Goal: Task Accomplishment & Management: Manage account settings

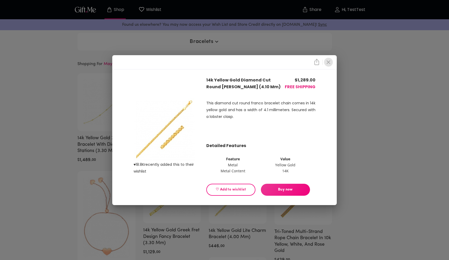
click at [327, 60] on icon "close" at bounding box center [328, 62] width 6 height 6
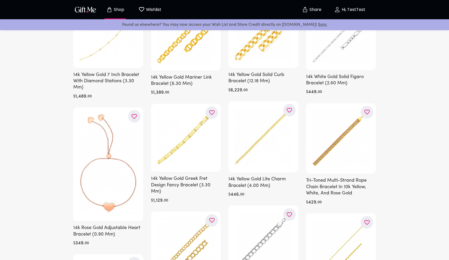
scroll to position [77, 0]
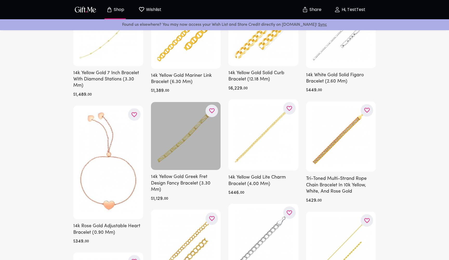
click at [205, 148] on div at bounding box center [186, 136] width 70 height 68
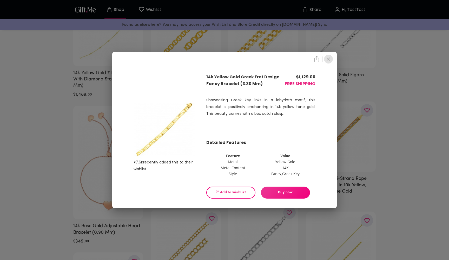
click at [327, 57] on icon "close" at bounding box center [328, 59] width 6 height 6
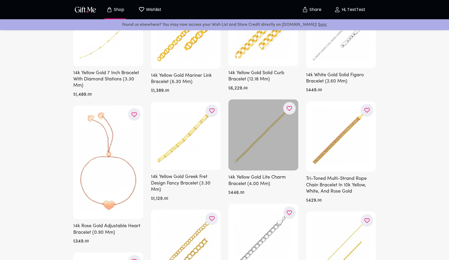
click at [288, 158] on div at bounding box center [263, 134] width 70 height 71
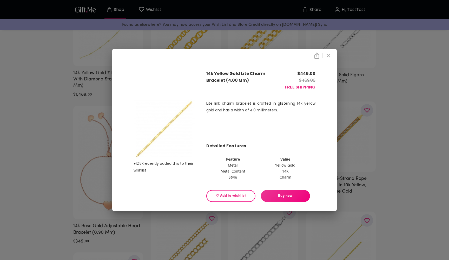
click at [330, 55] on icon "close" at bounding box center [328, 55] width 6 height 6
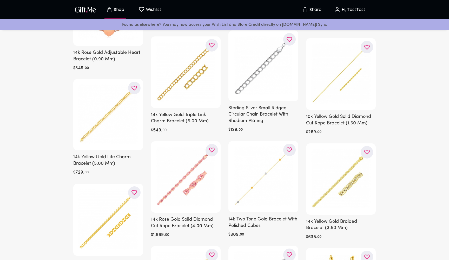
scroll to position [264, 0]
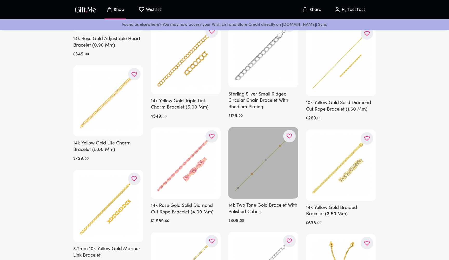
click at [252, 157] on div at bounding box center [263, 162] width 70 height 71
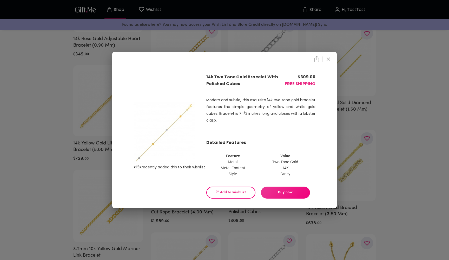
click at [326, 60] on icon "close" at bounding box center [328, 59] width 6 height 6
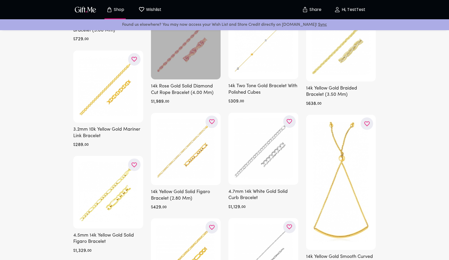
scroll to position [428, 0]
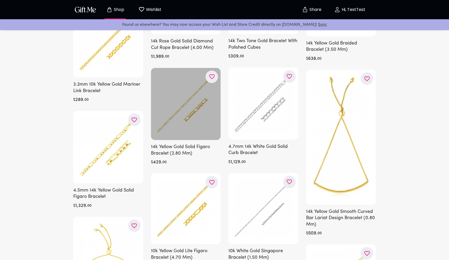
click at [190, 118] on div at bounding box center [186, 104] width 70 height 72
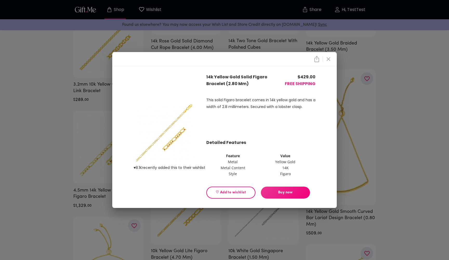
click at [329, 58] on icon "close" at bounding box center [329, 59] width 4 height 4
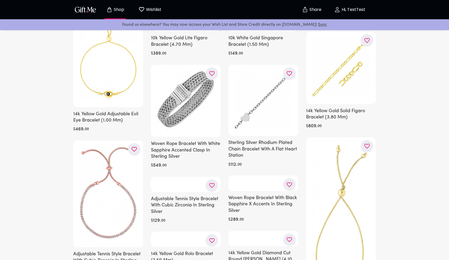
scroll to position [668, 0]
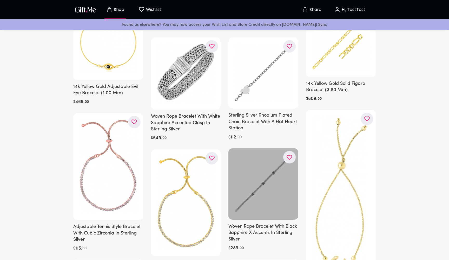
click at [250, 168] on div at bounding box center [263, 183] width 70 height 71
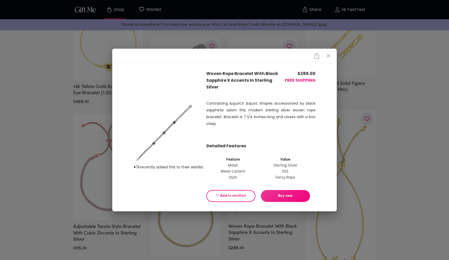
click at [327, 57] on icon "close" at bounding box center [329, 56] width 4 height 4
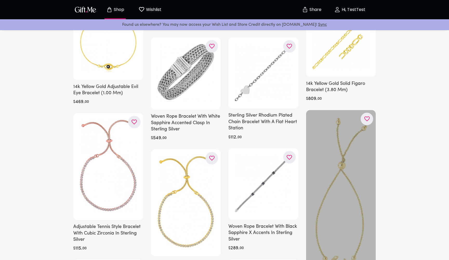
click at [324, 175] on div at bounding box center [341, 199] width 70 height 178
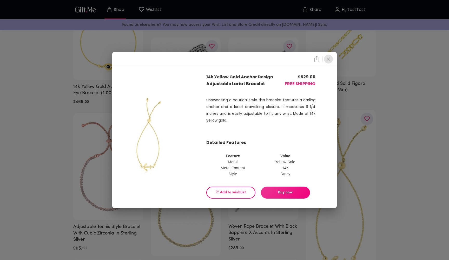
click at [326, 61] on icon "close" at bounding box center [328, 59] width 6 height 6
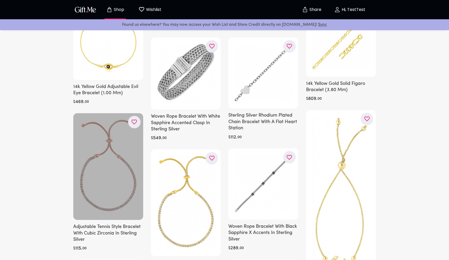
click at [110, 169] on div at bounding box center [108, 166] width 70 height 107
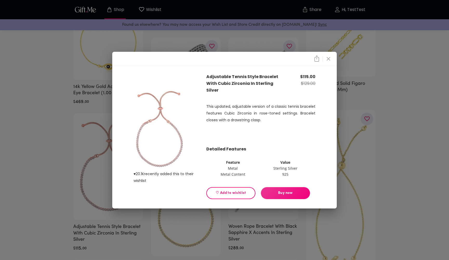
click at [327, 60] on icon "close" at bounding box center [328, 59] width 6 height 6
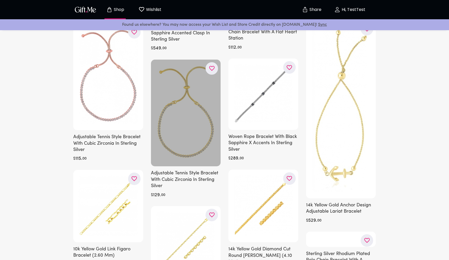
scroll to position [837, 0]
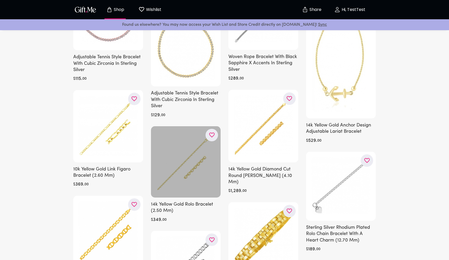
click at [194, 158] on div at bounding box center [186, 161] width 70 height 71
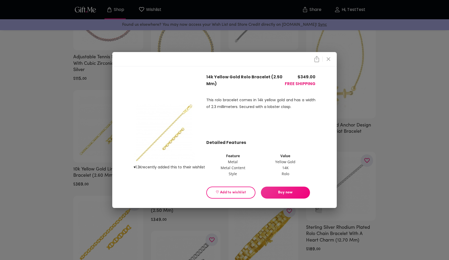
click at [330, 57] on icon "close" at bounding box center [328, 59] width 6 height 6
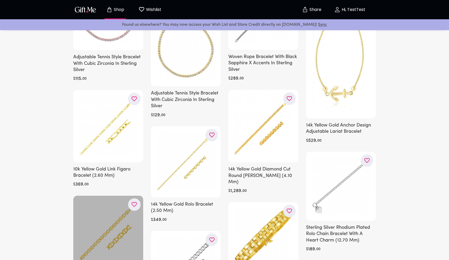
click at [97, 200] on div at bounding box center [108, 231] width 70 height 72
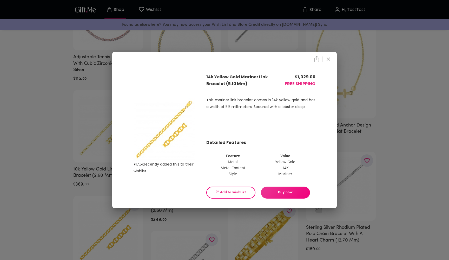
click at [328, 58] on icon "close" at bounding box center [328, 59] width 6 height 6
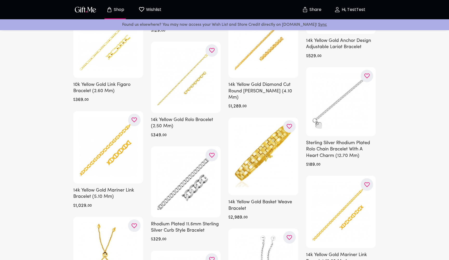
scroll to position [933, 0]
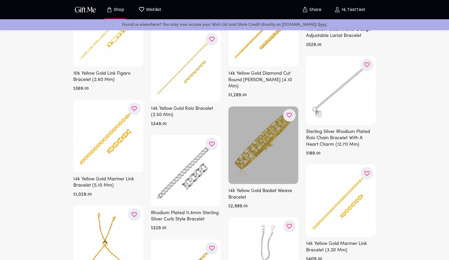
click at [261, 139] on div at bounding box center [263, 145] width 70 height 78
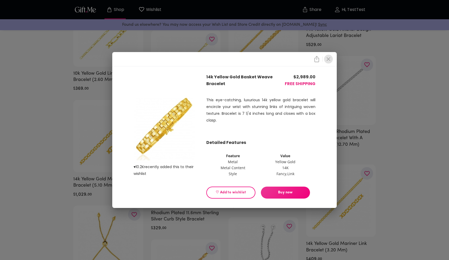
click at [326, 58] on icon "close" at bounding box center [328, 59] width 6 height 6
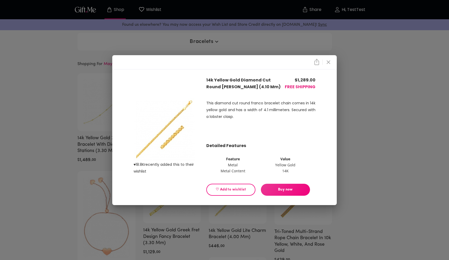
click at [287, 189] on span "Buy now" at bounding box center [285, 190] width 49 height 6
click at [284, 125] on div "This diamond cut round franco bracelet chain comes in 14k yellow gold and has a…" at bounding box center [260, 116] width 109 height 52
click at [317, 62] on icon "close" at bounding box center [317, 62] width 6 height 6
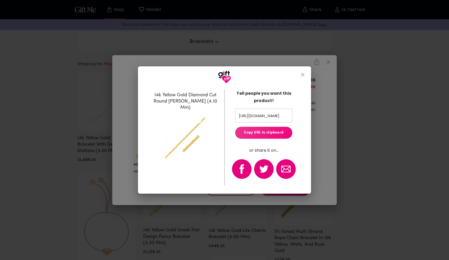
click at [303, 73] on icon "close" at bounding box center [303, 74] width 6 height 6
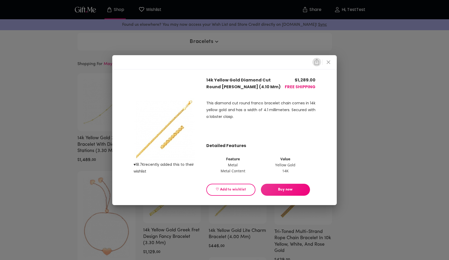
click at [317, 63] on icon "close" at bounding box center [317, 62] width 6 height 6
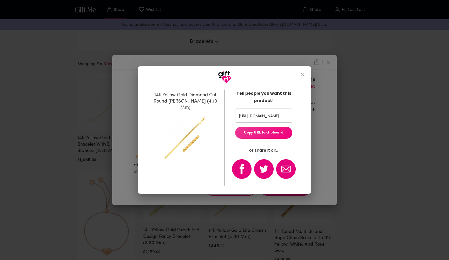
click at [266, 118] on input "https://gift.me/shop/testtest/gift/332000757794" at bounding box center [260, 115] width 51 height 14
click at [269, 115] on div "Copied to clipboard." at bounding box center [224, 130] width 449 height 260
drag, startPoint x: 277, startPoint y: 115, endPoint x: 273, endPoint y: 116, distance: 3.7
click at [273, 116] on input "https://gift.me/shop/testtest/gift/332000757794" at bounding box center [260, 115] width 51 height 14
click at [265, 150] on p "or share it on..." at bounding box center [263, 150] width 29 height 7
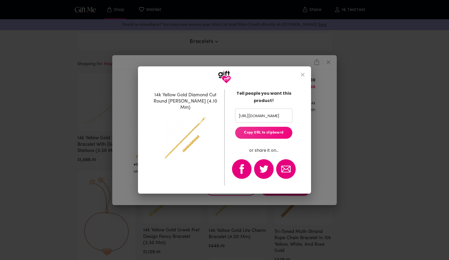
click at [302, 73] on icon "close" at bounding box center [303, 74] width 6 height 6
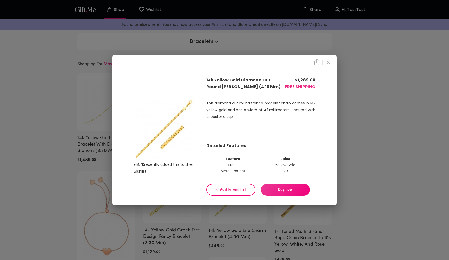
click at [315, 63] on icon "close" at bounding box center [317, 62] width 6 height 6
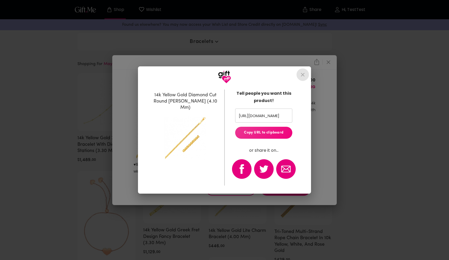
click at [302, 75] on icon "close" at bounding box center [303, 74] width 6 height 6
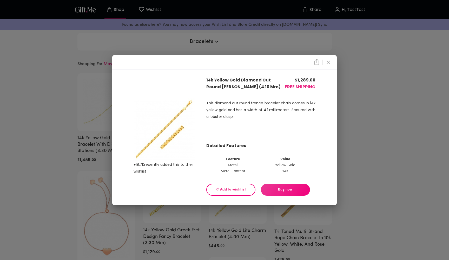
click at [327, 63] on icon "close" at bounding box center [328, 62] width 6 height 6
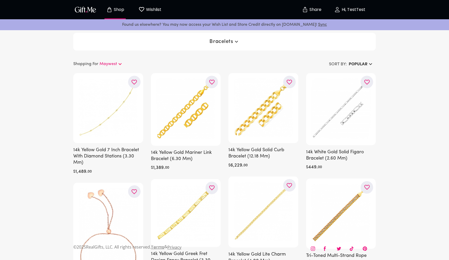
click at [122, 63] on icon at bounding box center [119, 64] width 3 height 2
click at [111, 63] on p "Maywest" at bounding box center [108, 64] width 17 height 6
click at [105, 64] on p "Maywest" at bounding box center [108, 64] width 17 height 6
click at [151, 10] on p "Wishlist" at bounding box center [153, 9] width 17 height 7
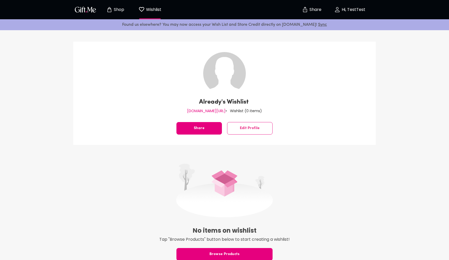
click at [353, 9] on p "Hi, TestTest" at bounding box center [352, 10] width 25 height 4
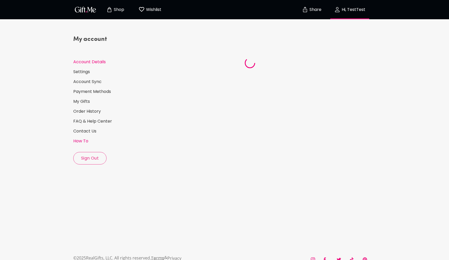
select select "US"
select select "NV"
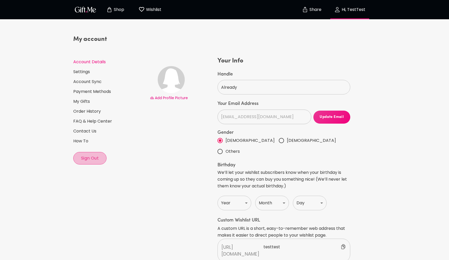
click at [90, 158] on span "Sign Out" at bounding box center [90, 158] width 33 height 6
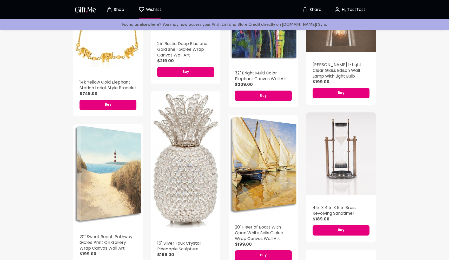
scroll to position [299, 0]
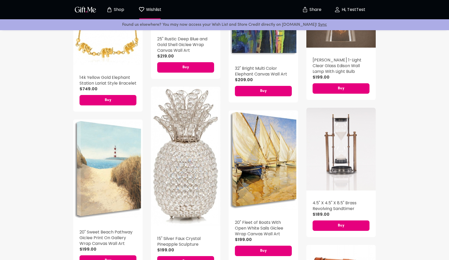
click at [351, 4] on button "Hi, TestTest" at bounding box center [350, 9] width 52 height 17
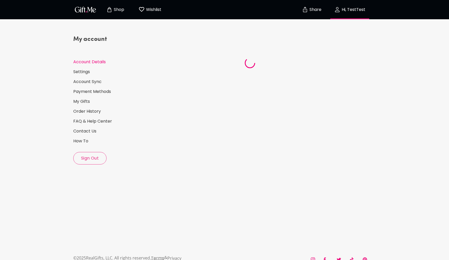
select select "US"
select select "NV"
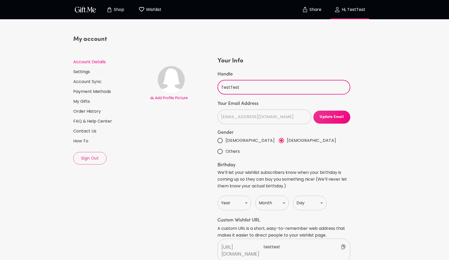
click at [230, 88] on input "TestTest" at bounding box center [280, 87] width 127 height 15
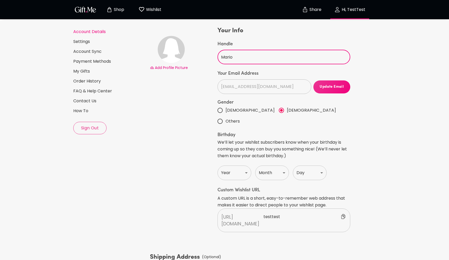
scroll to position [60, 0]
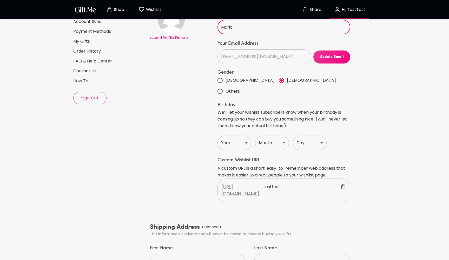
type input "Mario"
click at [265, 183] on p "testtest" at bounding box center [304, 190] width 83 height 14
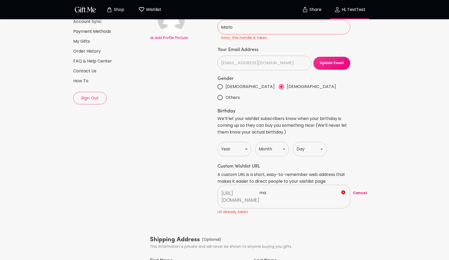
type input "m"
click at [260, 189] on input "luigi" at bounding box center [298, 193] width 78 height 8
click at [259, 189] on input "mmm" at bounding box center [298, 193] width 78 height 8
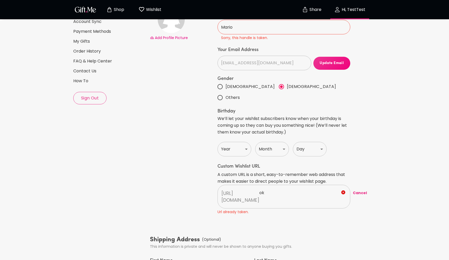
type input "o"
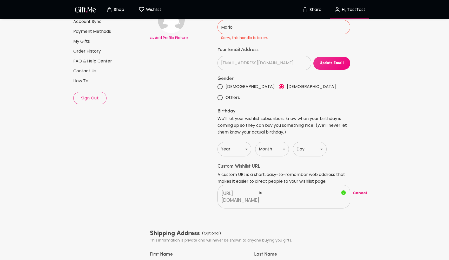
type input "i"
click at [271, 189] on input "already" at bounding box center [298, 193] width 78 height 8
type input "already"
click at [229, 28] on input "Mario" at bounding box center [280, 27] width 127 height 15
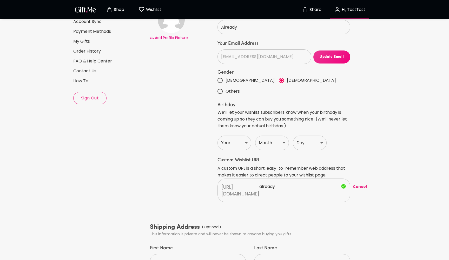
click at [190, 62] on div "Add Profile Picture" at bounding box center [183, 100] width 68 height 206
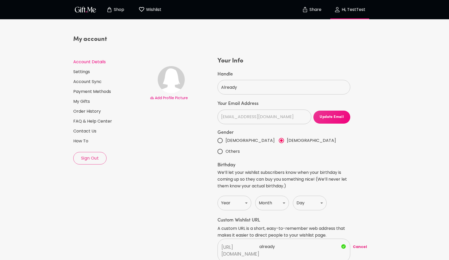
scroll to position [0, 0]
click at [228, 89] on input "Already" at bounding box center [280, 87] width 127 height 15
type input "T"
type input "Already"
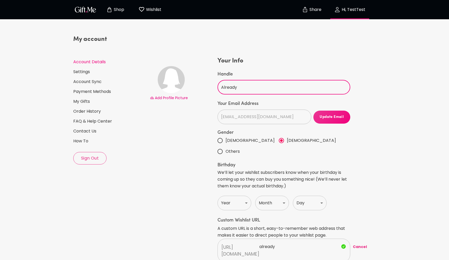
click at [194, 154] on div "Add Profile Picture" at bounding box center [183, 160] width 68 height 206
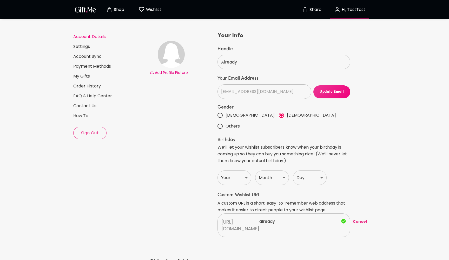
scroll to position [26, 0]
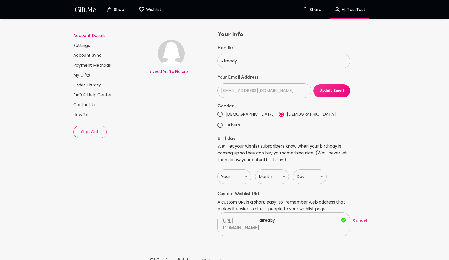
click at [262, 216] on input "already" at bounding box center [298, 220] width 78 height 8
click at [262, 216] on input "test" at bounding box center [298, 220] width 78 height 8
click at [266, 216] on input "already" at bounding box center [298, 220] width 78 height 8
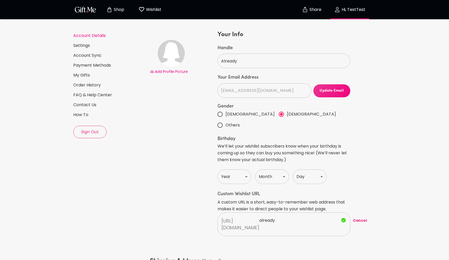
click at [266, 216] on input "already" at bounding box center [298, 220] width 78 height 8
type input "a"
type input "best"
click at [230, 62] on input "Already" at bounding box center [280, 61] width 127 height 15
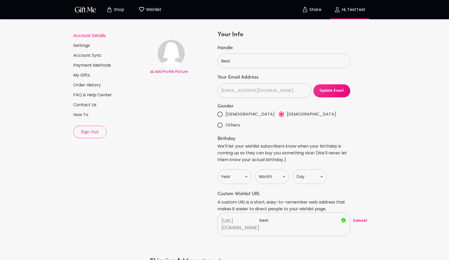
click at [189, 95] on div "Add Profile Picture" at bounding box center [183, 133] width 68 height 206
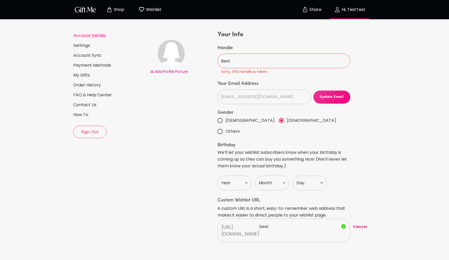
click at [224, 59] on input "Best" at bounding box center [280, 61] width 127 height 15
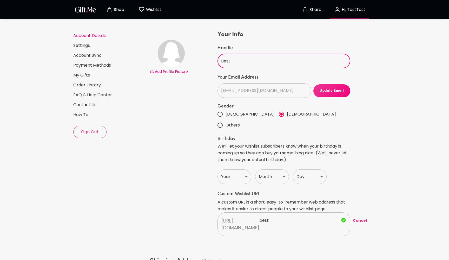
click at [195, 85] on div "Add Profile Picture" at bounding box center [183, 133] width 68 height 206
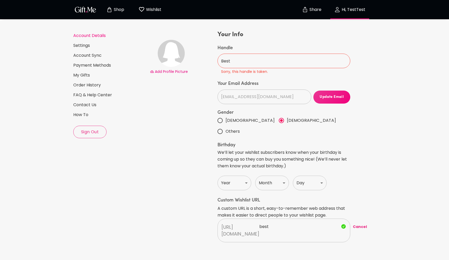
click at [227, 63] on input "Best" at bounding box center [280, 61] width 127 height 15
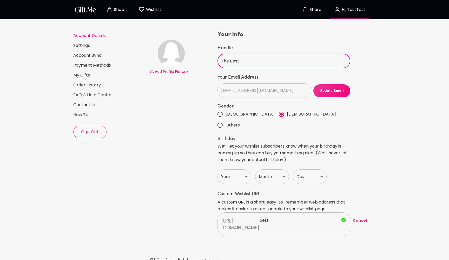
click at [183, 97] on div "Add Profile Picture" at bounding box center [183, 133] width 68 height 206
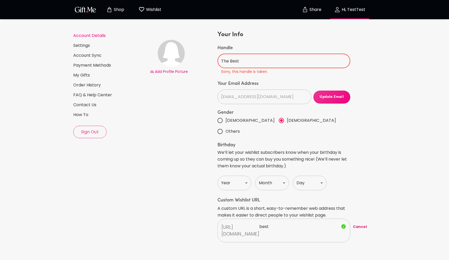
drag, startPoint x: 250, startPoint y: 60, endPoint x: 202, endPoint y: 55, distance: 48.8
click at [202, 55] on div "Add Profile Picture Your Info Handle The Best ​ Sorry, this handle is taken. Yo…" at bounding box center [250, 136] width 202 height 213
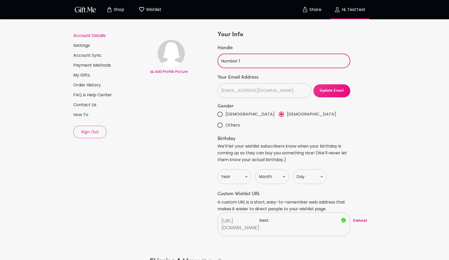
click at [181, 86] on div "Add Profile Picture" at bounding box center [183, 133] width 68 height 206
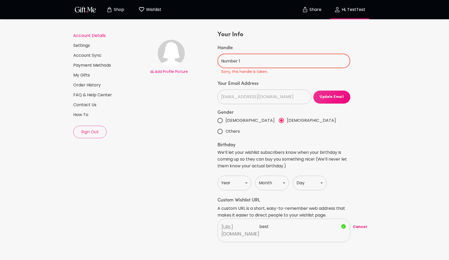
click at [244, 61] on input "Number 1" at bounding box center [280, 61] width 127 height 15
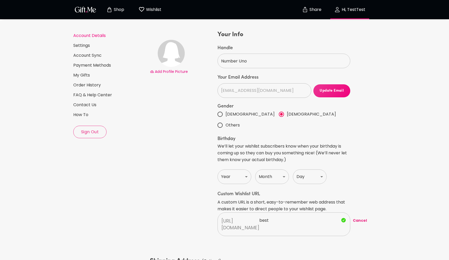
click at [200, 103] on div "Add Profile Picture" at bounding box center [183, 133] width 68 height 206
click at [242, 62] on input "Number Uno" at bounding box center [280, 61] width 127 height 15
click at [195, 103] on div "Add Profile Picture" at bounding box center [183, 133] width 68 height 206
click at [231, 61] on input "Numero Uno" at bounding box center [280, 61] width 127 height 15
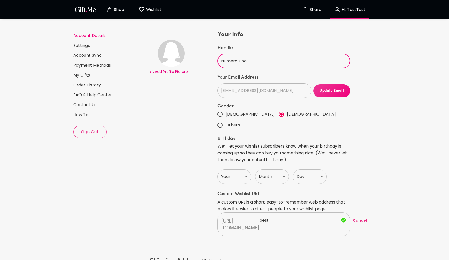
click at [231, 61] on input "Numero Uno" at bounding box center [280, 61] width 127 height 15
click at [251, 61] on input "Numero Uno" at bounding box center [280, 61] width 127 height 15
click at [196, 81] on div "Add Profile Picture" at bounding box center [183, 133] width 68 height 206
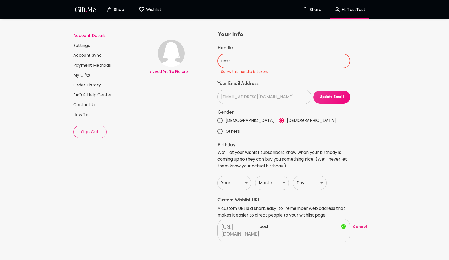
click at [227, 65] on input "Best" at bounding box center [280, 61] width 127 height 15
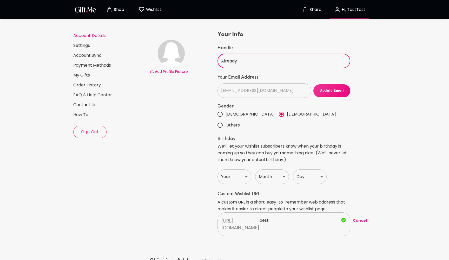
type input "Already"
click at [195, 125] on div "Add Profile Picture" at bounding box center [183, 133] width 68 height 206
click at [274, 216] on input "best" at bounding box center [298, 220] width 78 height 8
type input "b"
click at [266, 216] on input "testtest" at bounding box center [298, 220] width 78 height 8
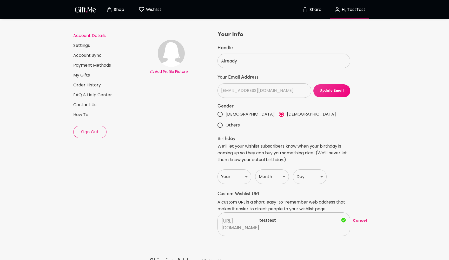
click at [266, 216] on input "testtest" at bounding box center [298, 220] width 78 height 8
type input "already"
click at [175, 189] on div "Add Profile Picture" at bounding box center [183, 133] width 68 height 206
click at [222, 112] on input "[DEMOGRAPHIC_DATA]" at bounding box center [220, 114] width 11 height 11
radio input "true"
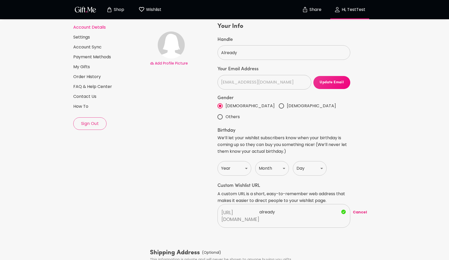
scroll to position [49, 0]
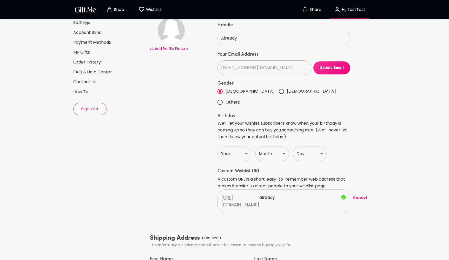
drag, startPoint x: 274, startPoint y: 187, endPoint x: 258, endPoint y: 187, distance: 16.4
click at [259, 193] on input "already" at bounding box center [298, 197] width 78 height 8
type input "testtest"
click at [184, 176] on div "Add Profile Picture" at bounding box center [183, 111] width 68 height 206
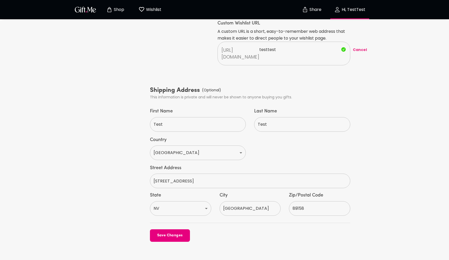
scroll to position [196, 0]
click at [165, 233] on span "Save Changes" at bounding box center [170, 236] width 40 height 6
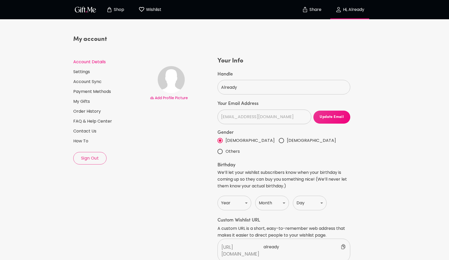
scroll to position [0, 0]
click at [231, 86] on input "Already" at bounding box center [280, 87] width 127 height 15
click at [206, 108] on div "Add Profile Picture" at bounding box center [183, 160] width 68 height 206
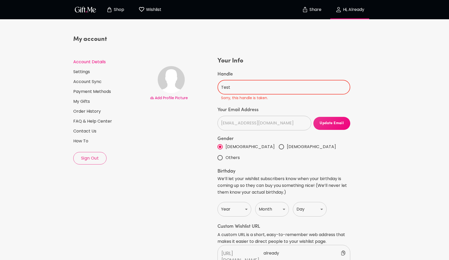
click at [231, 89] on input "Test" at bounding box center [280, 87] width 127 height 15
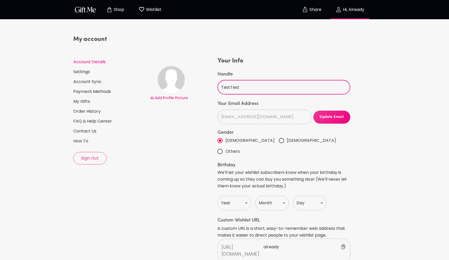
click at [232, 86] on input "TestTest" at bounding box center [280, 87] width 127 height 15
type input "Already"
click at [196, 119] on div "Add Profile Picture" at bounding box center [183, 160] width 68 height 206
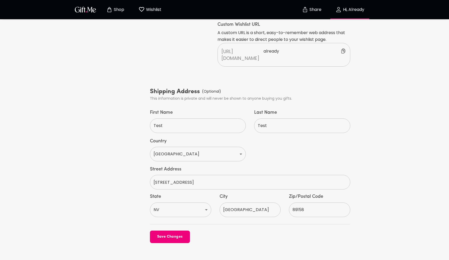
scroll to position [195, 0]
click at [166, 234] on span "Save Changes" at bounding box center [170, 237] width 40 height 6
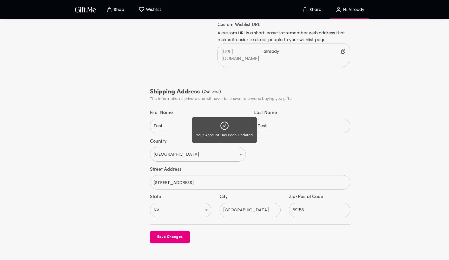
click at [266, 40] on div "Your Account Has Been Updated" at bounding box center [224, 130] width 449 height 260
click at [275, 41] on div "Your Account Has Been Updated" at bounding box center [224, 130] width 449 height 260
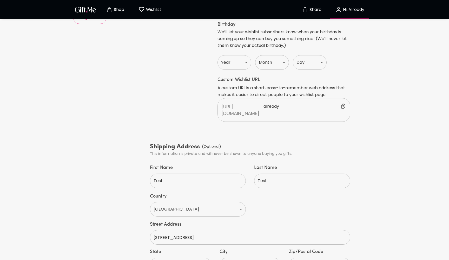
scroll to position [131, 0]
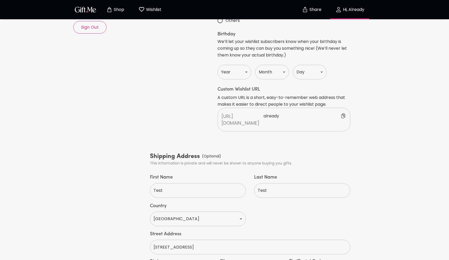
click at [266, 112] on p "already" at bounding box center [304, 119] width 83 height 14
click at [266, 112] on input "text" at bounding box center [298, 116] width 78 height 8
type input "testtest"
click at [166, 109] on div "Add Profile Picture" at bounding box center [183, 29] width 68 height 206
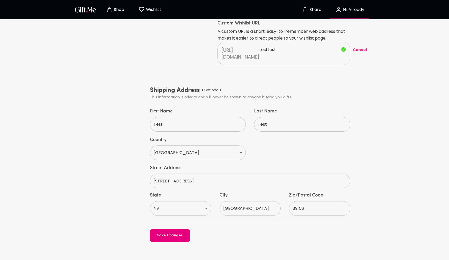
scroll to position [196, 0]
click at [164, 233] on span "Save Changes" at bounding box center [170, 236] width 40 height 6
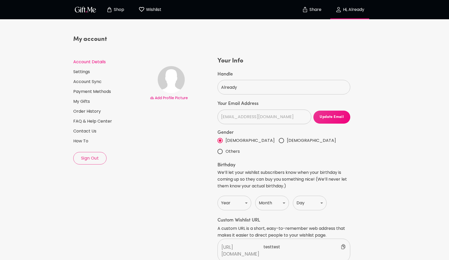
scroll to position [0, 0]
click at [118, 11] on p "Shop" at bounding box center [118, 10] width 12 height 4
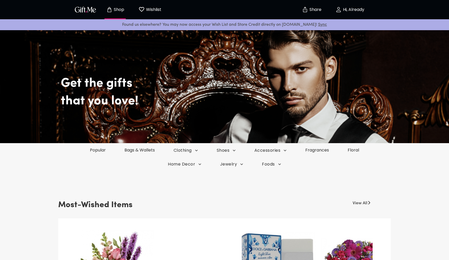
click at [155, 8] on p "Wishlist" at bounding box center [153, 9] width 17 height 7
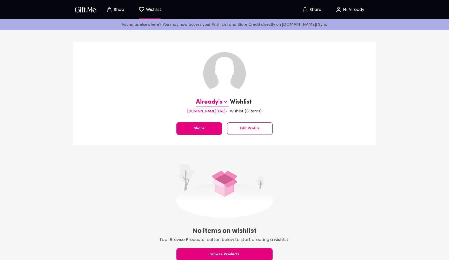
click at [255, 124] on button "Edit Profile" at bounding box center [249, 128] width 45 height 12
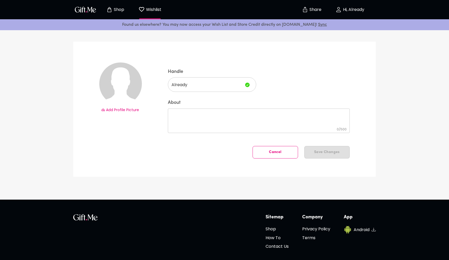
click at [274, 152] on span "Cancel" at bounding box center [275, 152] width 45 height 0
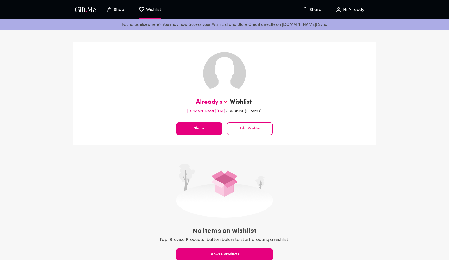
click at [351, 10] on p "Hi, Already" at bounding box center [353, 10] width 23 height 4
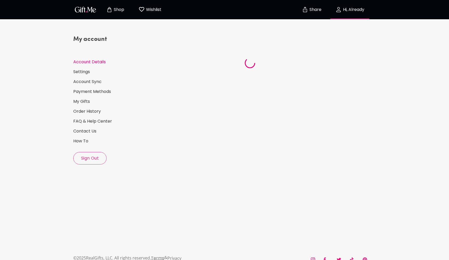
select select "US"
select select "NV"
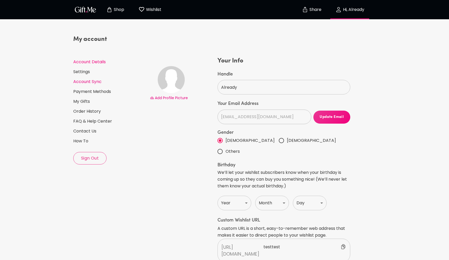
click at [90, 82] on link "Account Sync" at bounding box center [109, 82] width 72 height 6
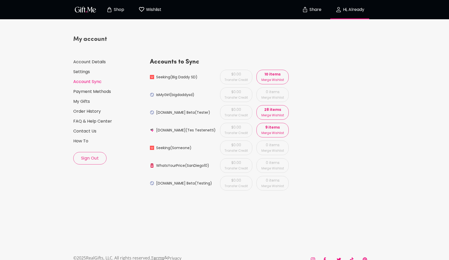
click at [152, 12] on p "Wishlist" at bounding box center [153, 9] width 17 height 7
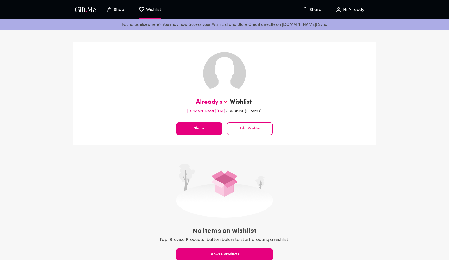
click at [226, 102] on icon at bounding box center [225, 101] width 6 height 6
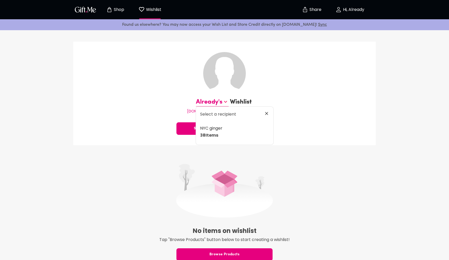
click at [216, 130] on span "NYC ginger" at bounding box center [236, 128] width 73 height 7
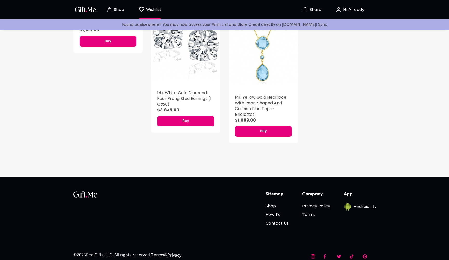
scroll to position [1355, 0]
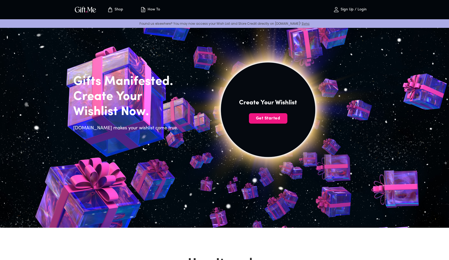
click at [358, 10] on p "Sign Up / Login" at bounding box center [352, 10] width 27 height 4
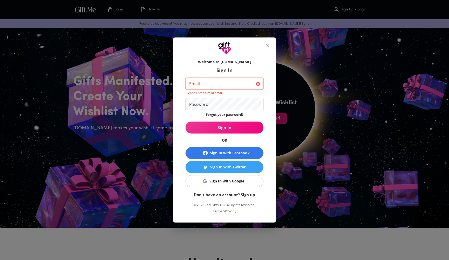
type input "[EMAIL_ADDRESS][DOMAIN_NAME]"
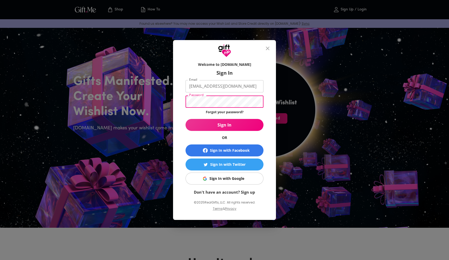
click at [234, 124] on span "Sign In" at bounding box center [224, 125] width 78 height 6
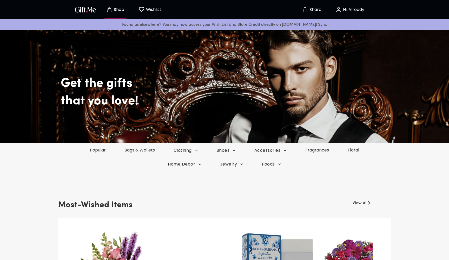
click at [358, 10] on p "Hi, Already" at bounding box center [353, 10] width 23 height 4
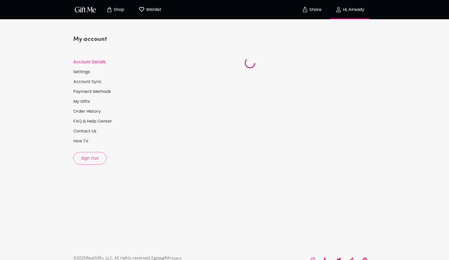
select select "US"
select select "NV"
